Goal: Transaction & Acquisition: Download file/media

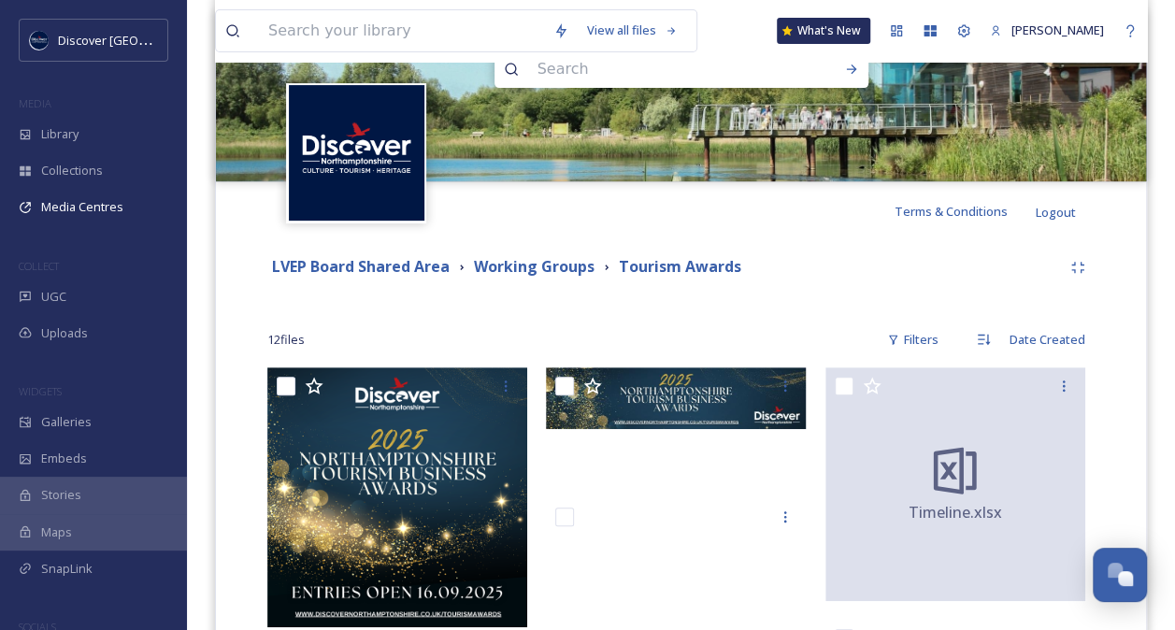
scroll to position [240, 0]
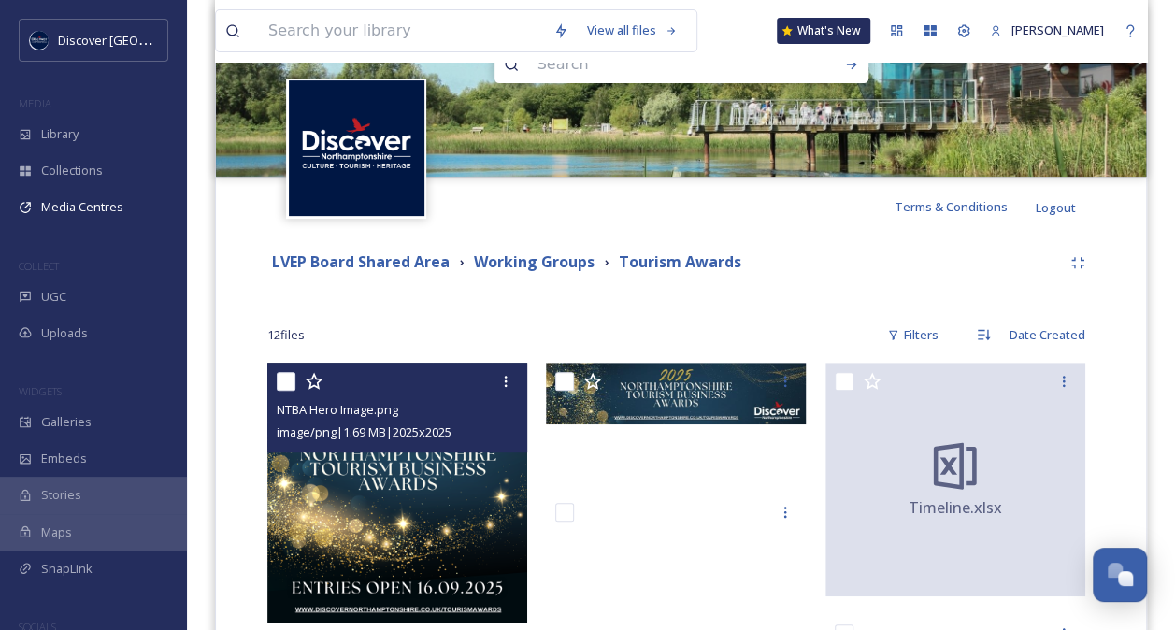
click at [406, 478] on img at bounding box center [397, 493] width 260 height 260
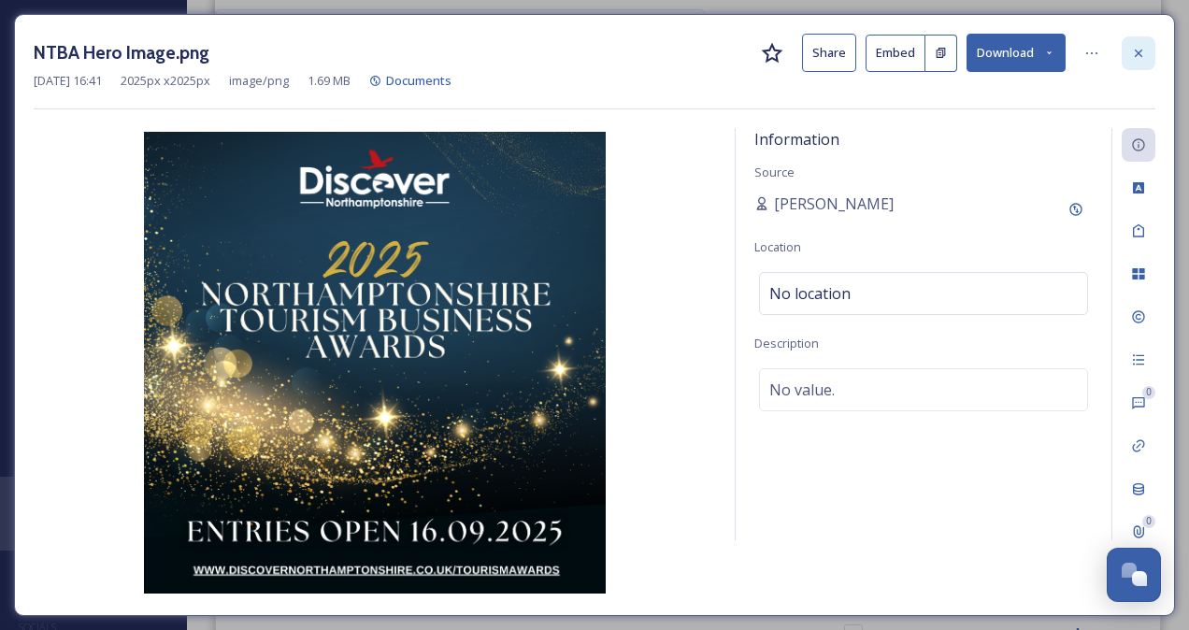
click at [1140, 46] on icon at bounding box center [1138, 53] width 15 height 15
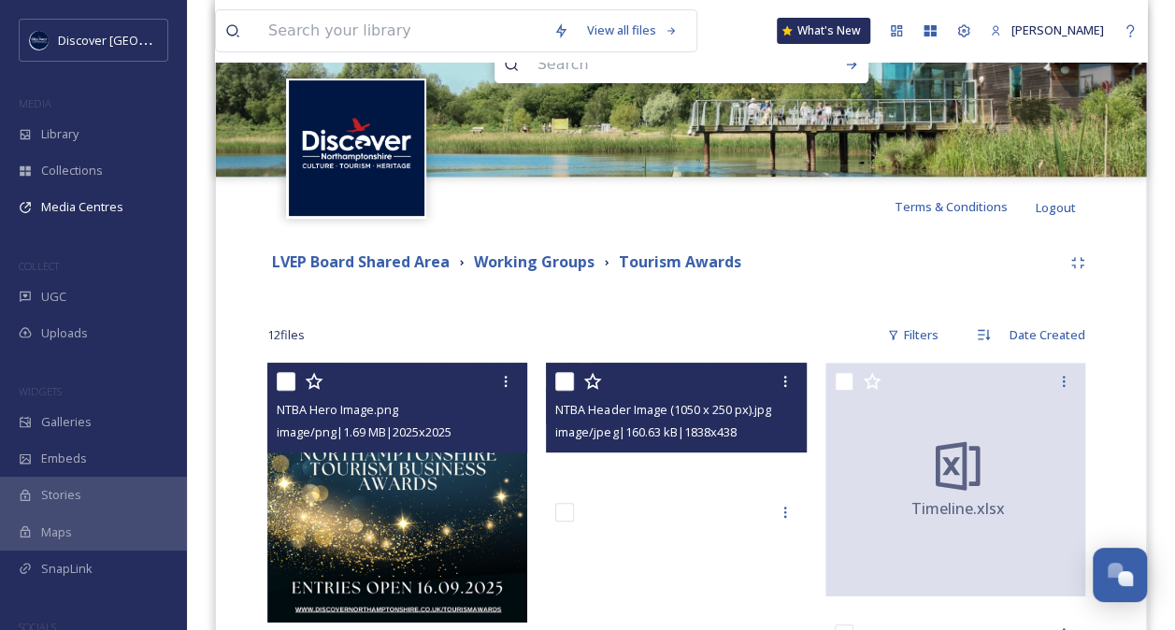
click at [650, 412] on span "NTBA Header Image (1050 x 250 px).jpg" at bounding box center [662, 409] width 215 height 17
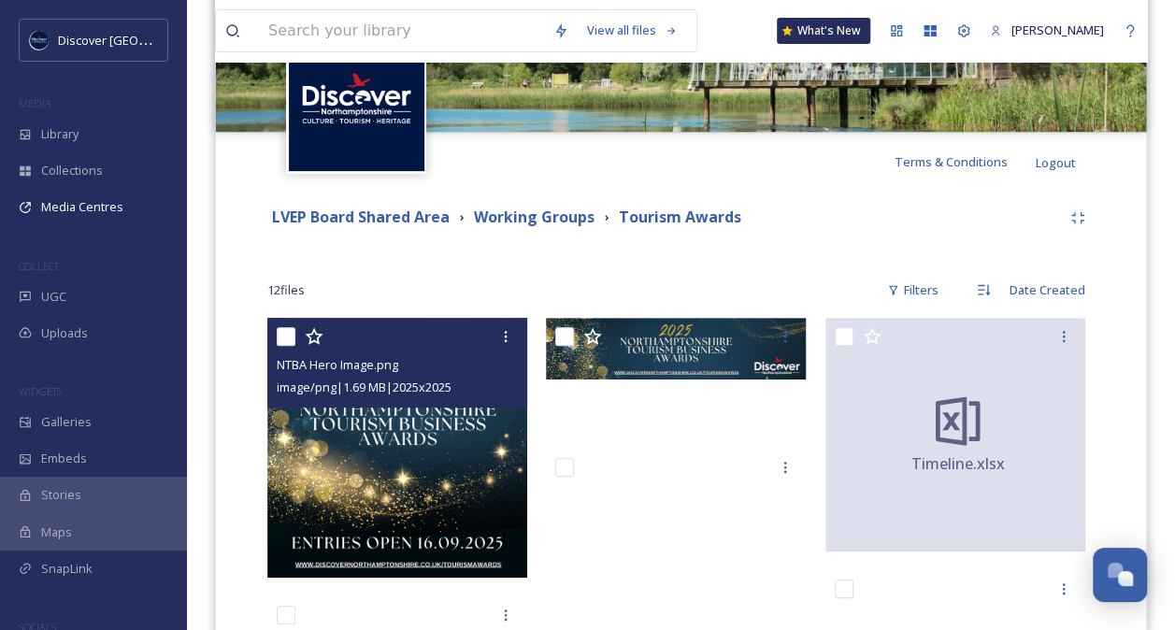
scroll to position [323, 0]
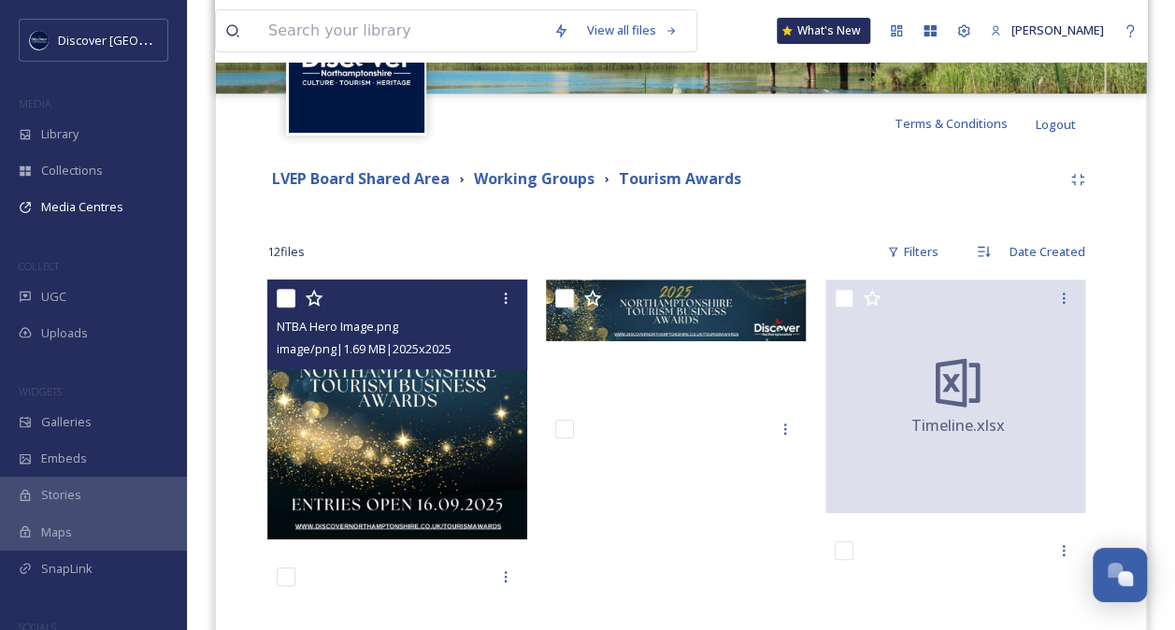
click at [420, 400] on img at bounding box center [397, 409] width 260 height 260
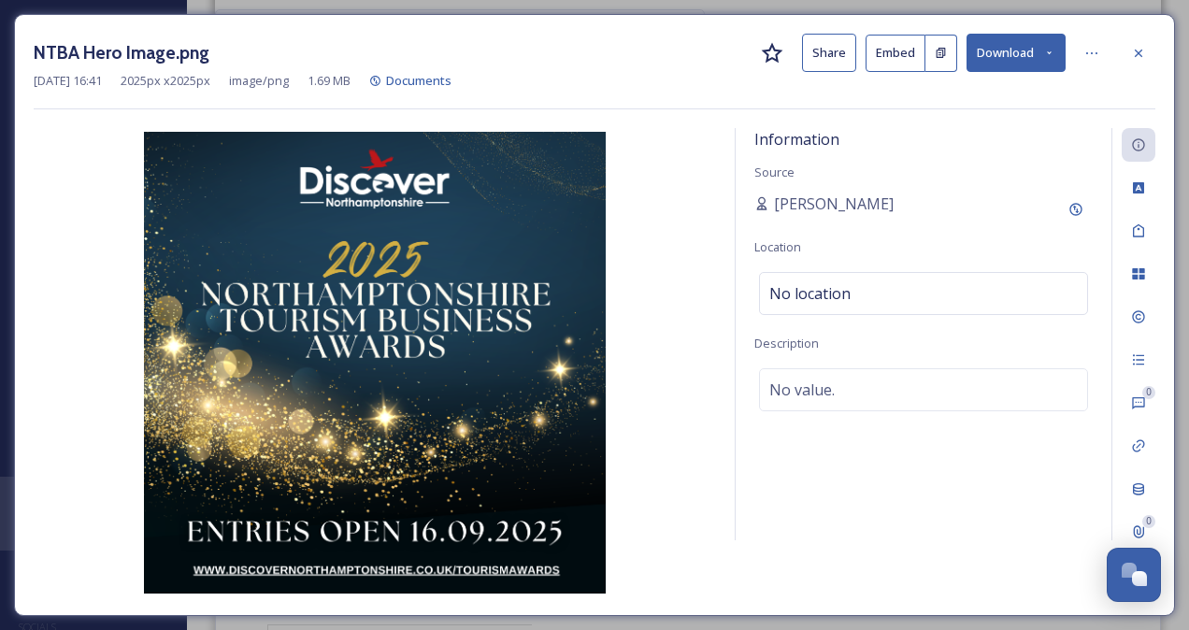
click at [1037, 49] on button "Download" at bounding box center [1015, 53] width 99 height 38
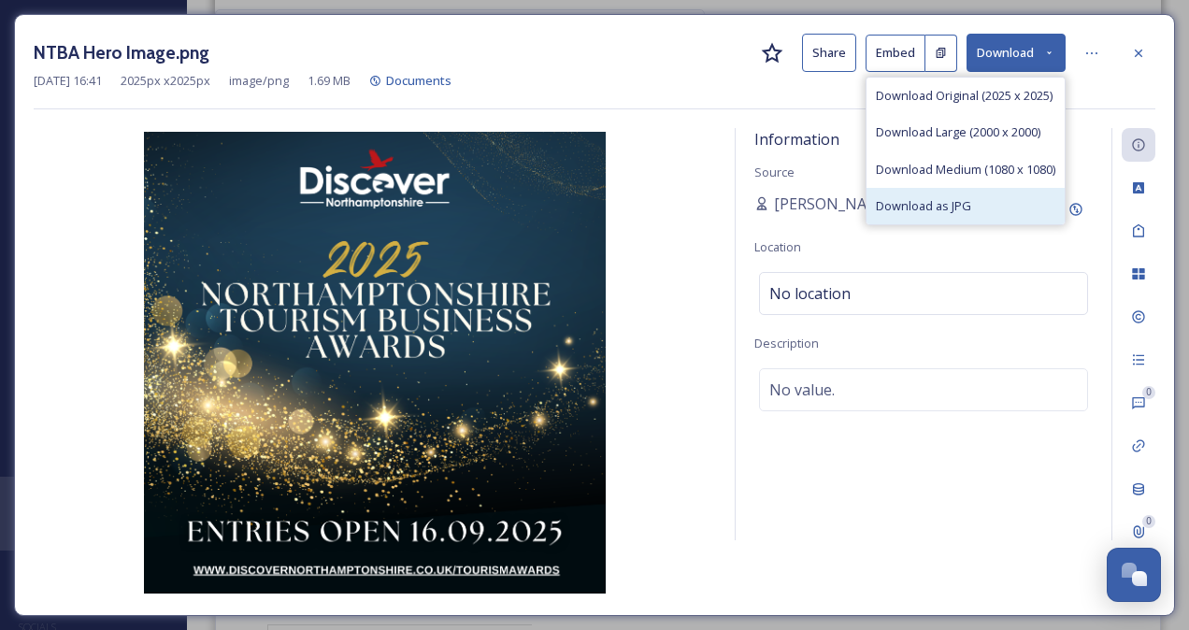
click at [940, 206] on span "Download as JPG" at bounding box center [923, 206] width 95 height 18
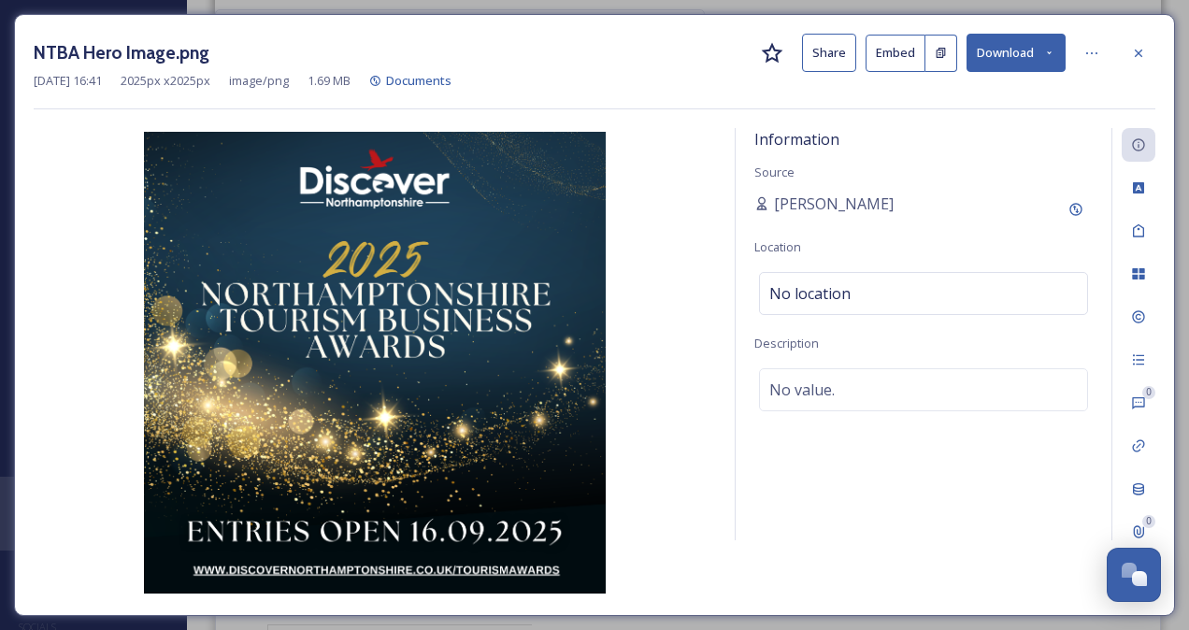
click at [645, 150] on img at bounding box center [375, 363] width 682 height 462
click at [1143, 49] on icon at bounding box center [1138, 53] width 15 height 15
